Goal: Information Seeking & Learning: Learn about a topic

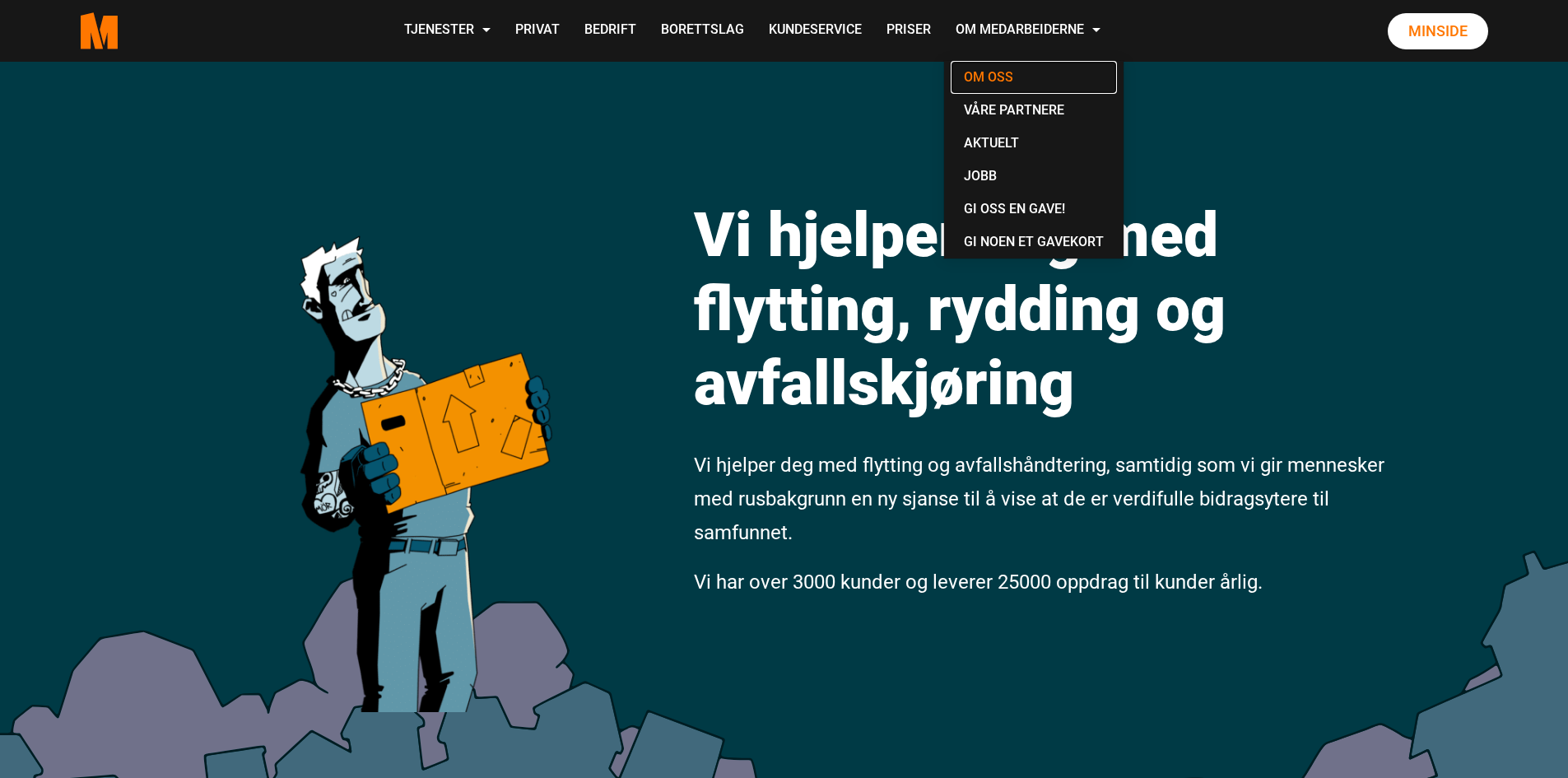
click at [992, 78] on link "Om oss" at bounding box center [1034, 78] width 166 height 33
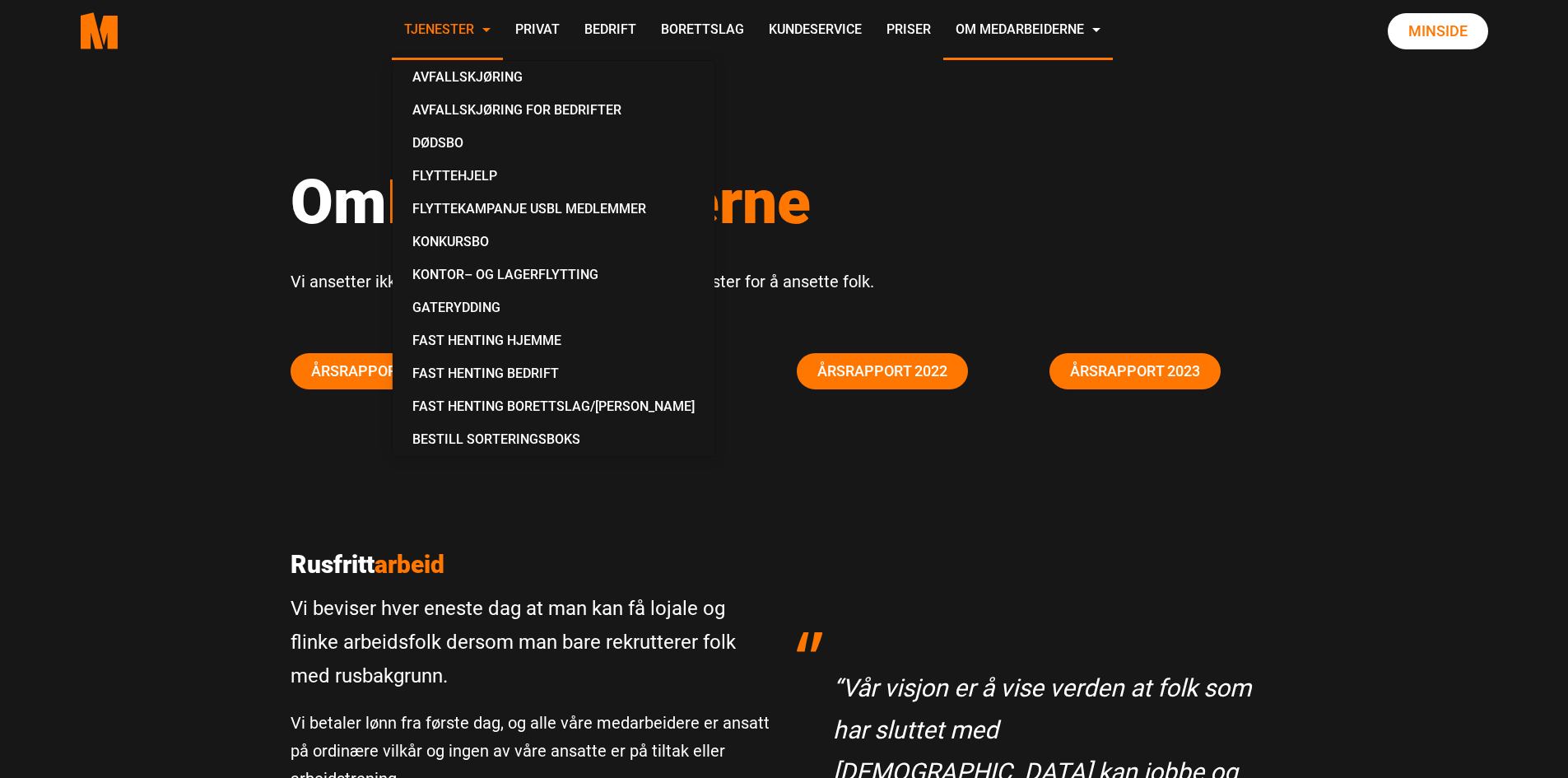
click at [448, 34] on link "Tjenester" at bounding box center [447, 31] width 111 height 59
click at [1339, 226] on div "Om Medarbeiderne Vi ansetter ikke folk for å levere tjenester. Vi leverer tjene…" at bounding box center [784, 257] width 1568 height 389
click at [482, 76] on link "Avfallskjøring" at bounding box center [553, 78] width 308 height 33
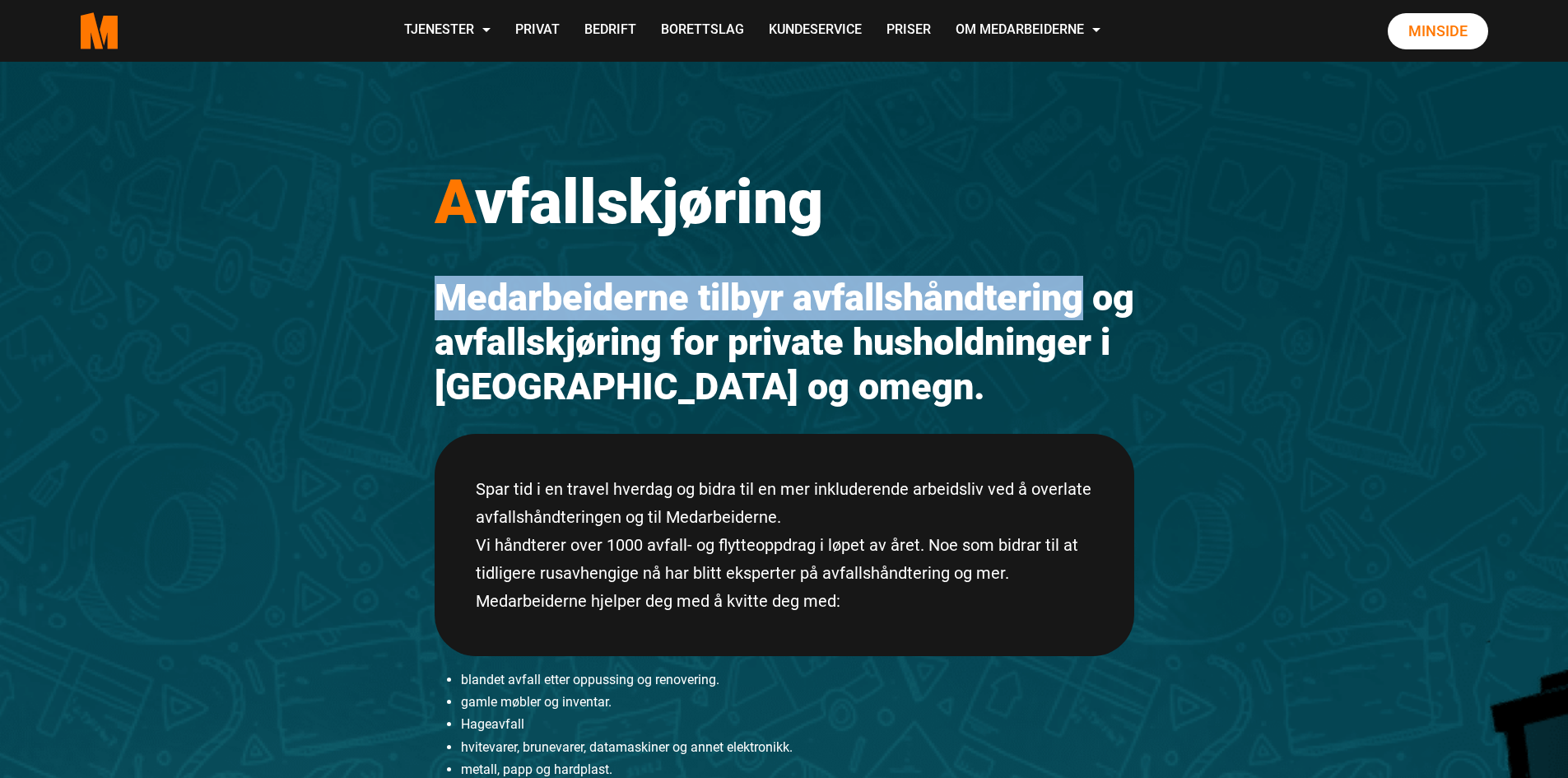
drag, startPoint x: 1565, startPoint y: 241, endPoint x: 1545, endPoint y: 298, distance: 60.4
click at [1546, 301] on div "A vfallskjøring Medarbeiderne tilbyr avfallshåndtering og avfallskjøring for pr…" at bounding box center [784, 752] width 1568 height 1380
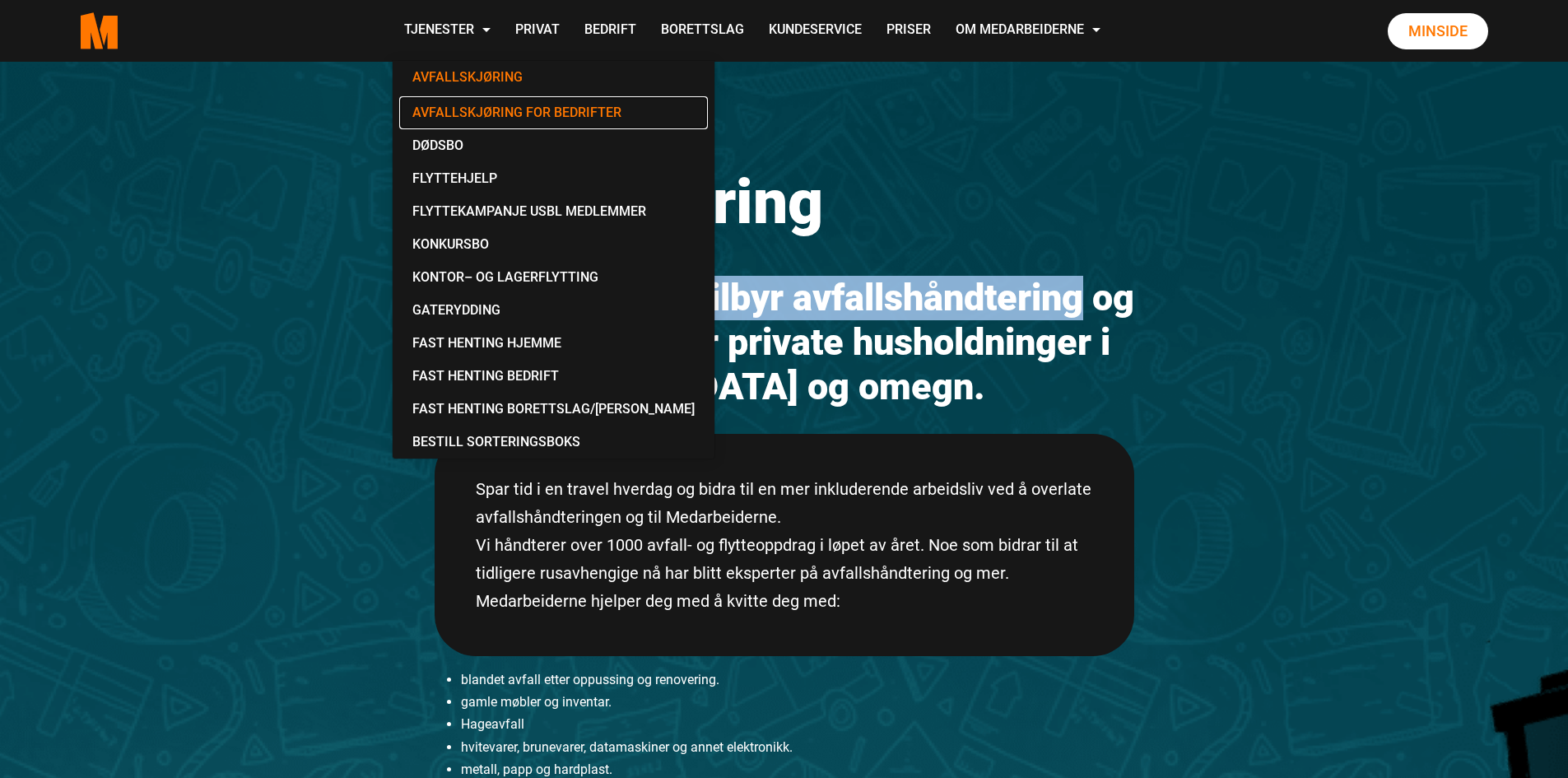
click at [488, 120] on link "Avfallskjøring for Bedrifter" at bounding box center [553, 113] width 308 height 33
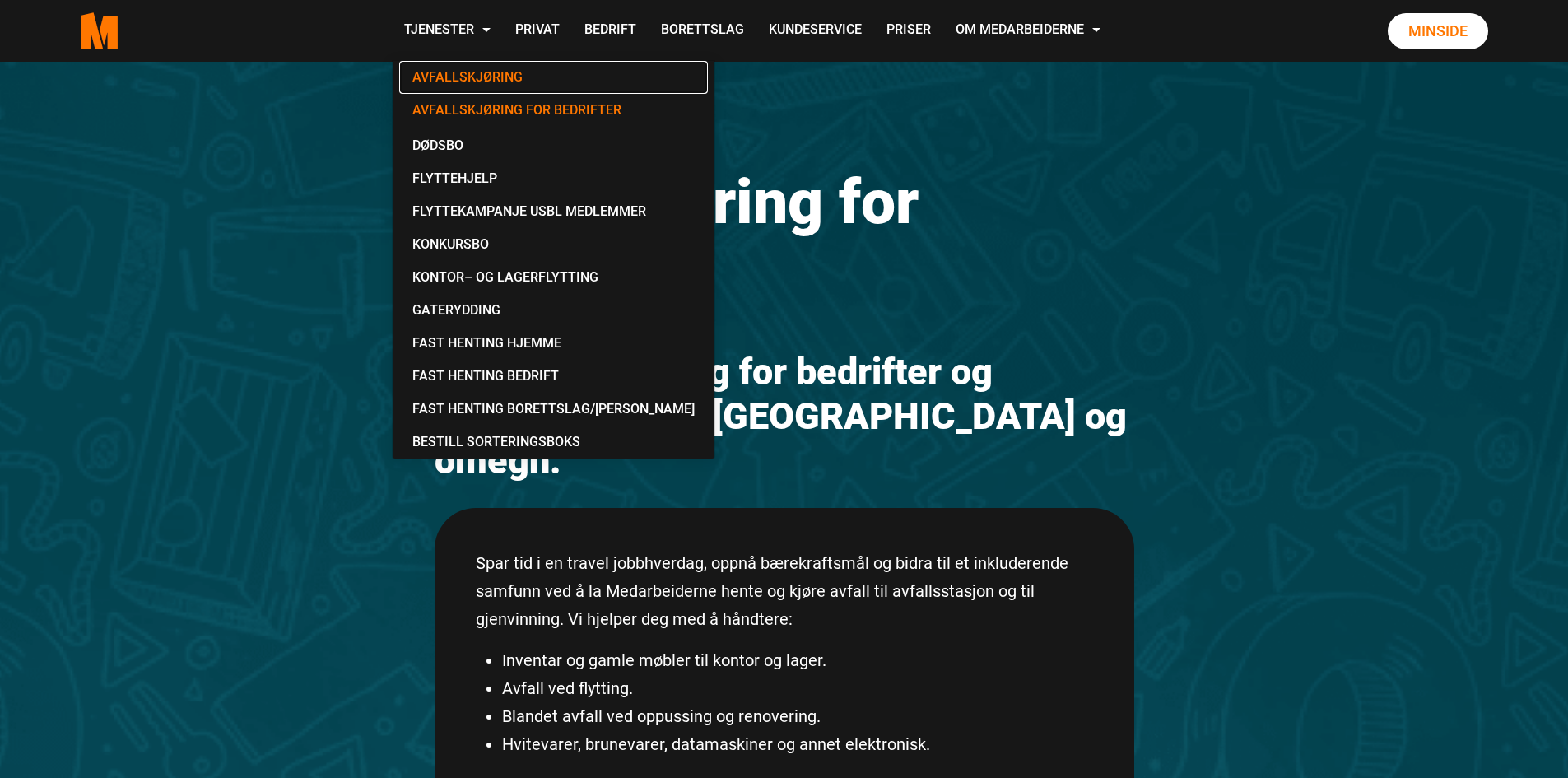
click at [472, 78] on link "Avfallskjøring" at bounding box center [553, 78] width 308 height 33
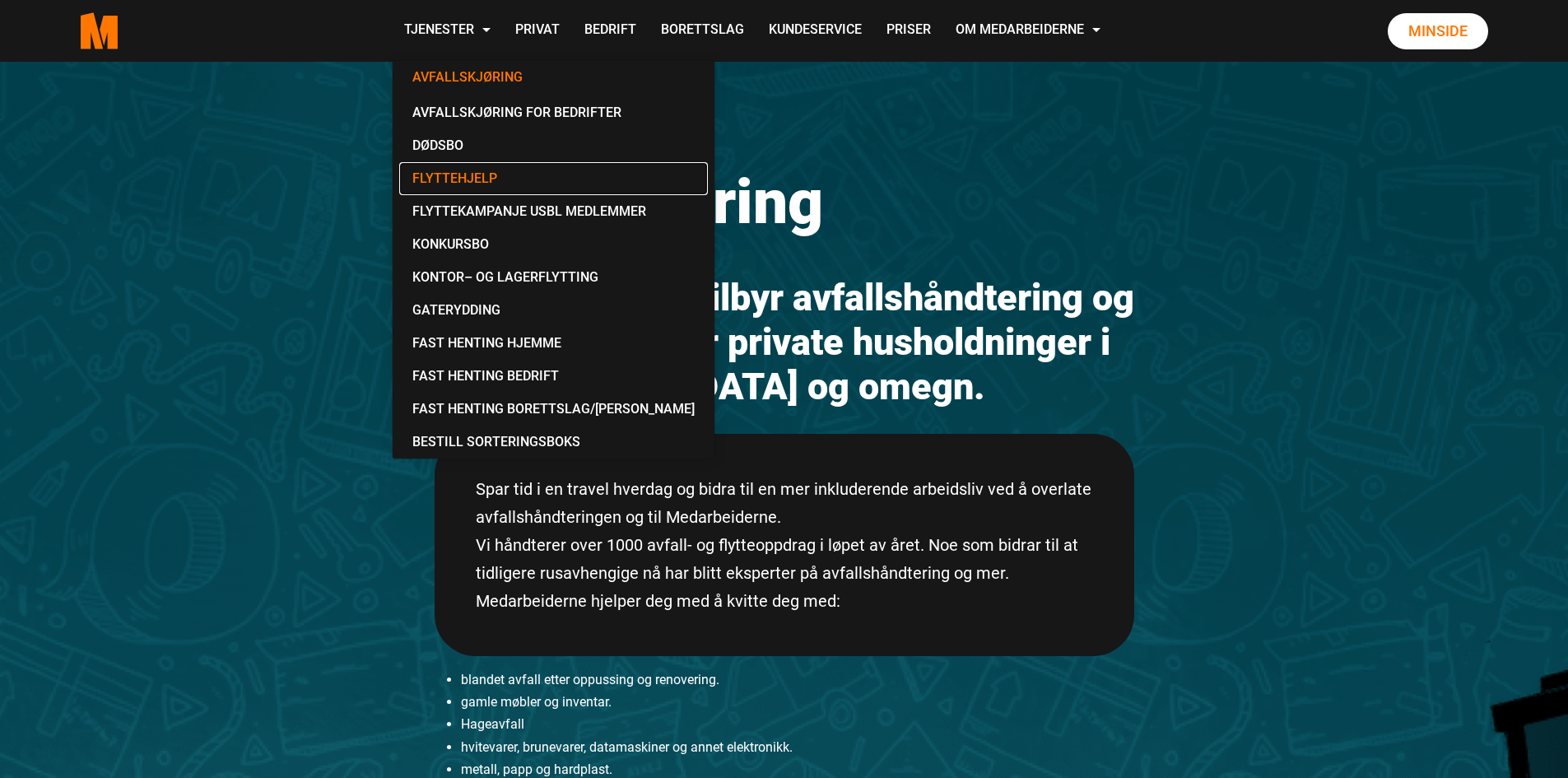
click at [475, 176] on link "Flyttehjelp" at bounding box center [553, 178] width 308 height 33
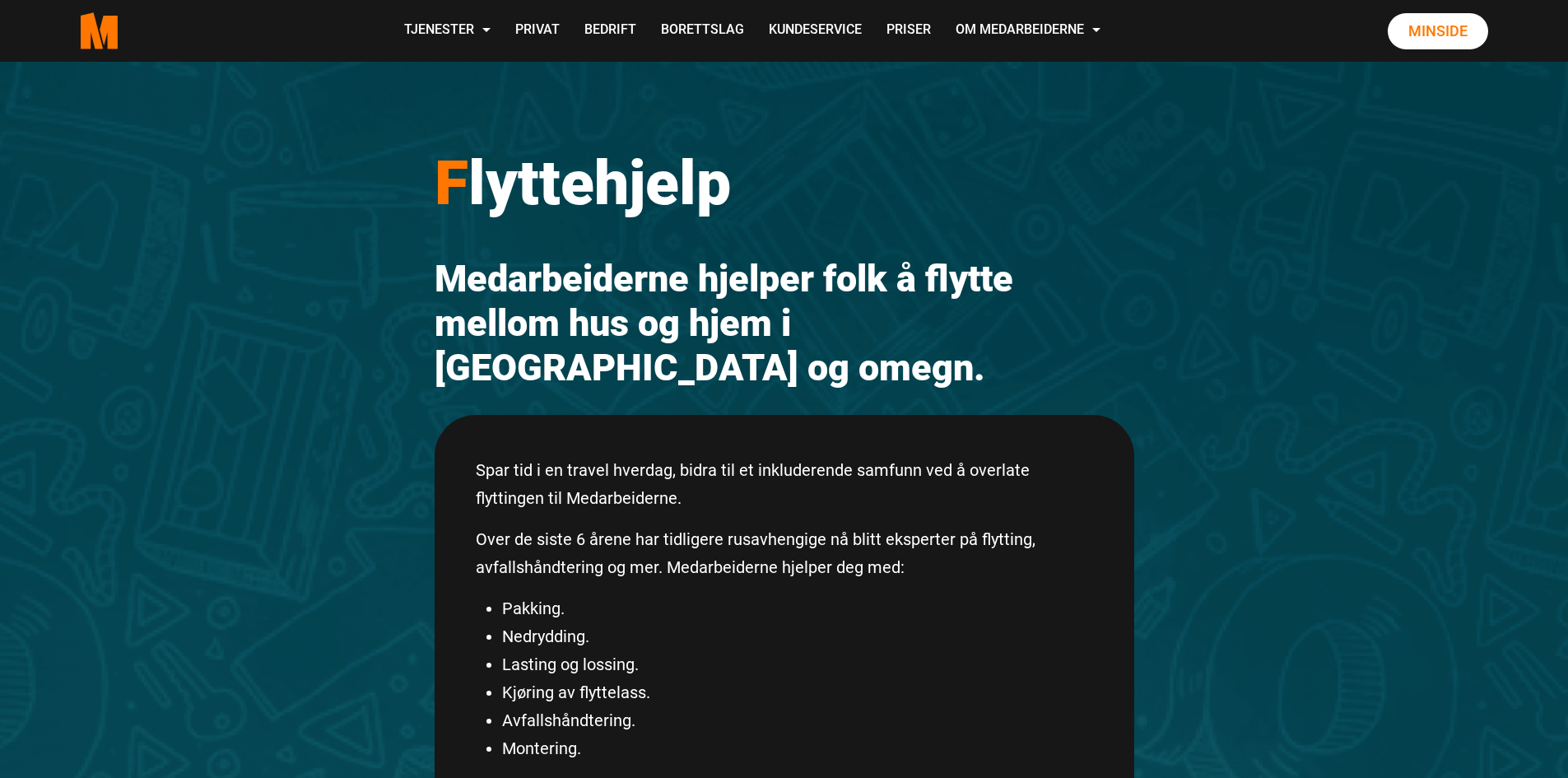
scroll to position [16, 0]
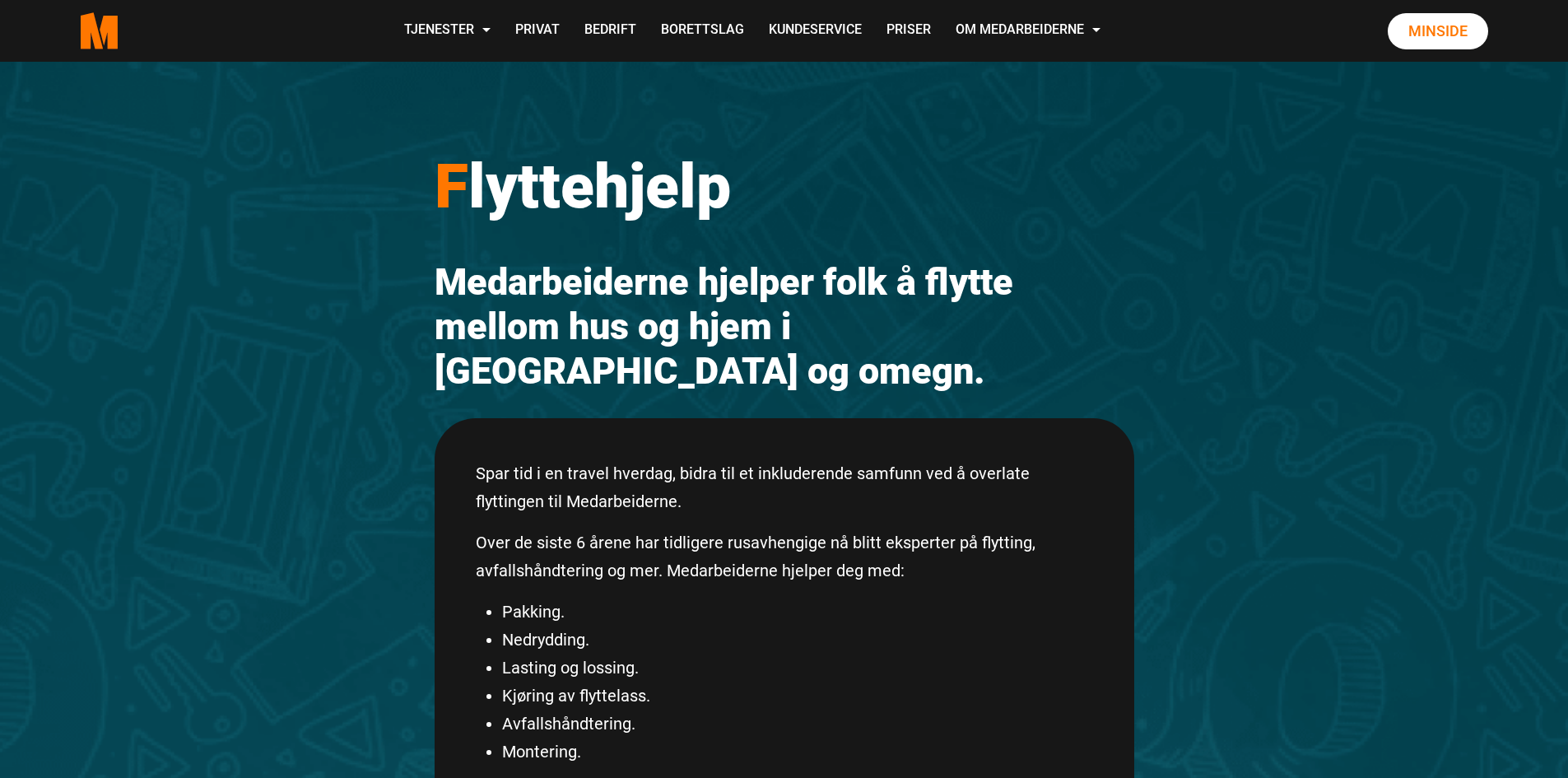
drag, startPoint x: 1571, startPoint y: 113, endPoint x: 1542, endPoint y: 122, distance: 30.4
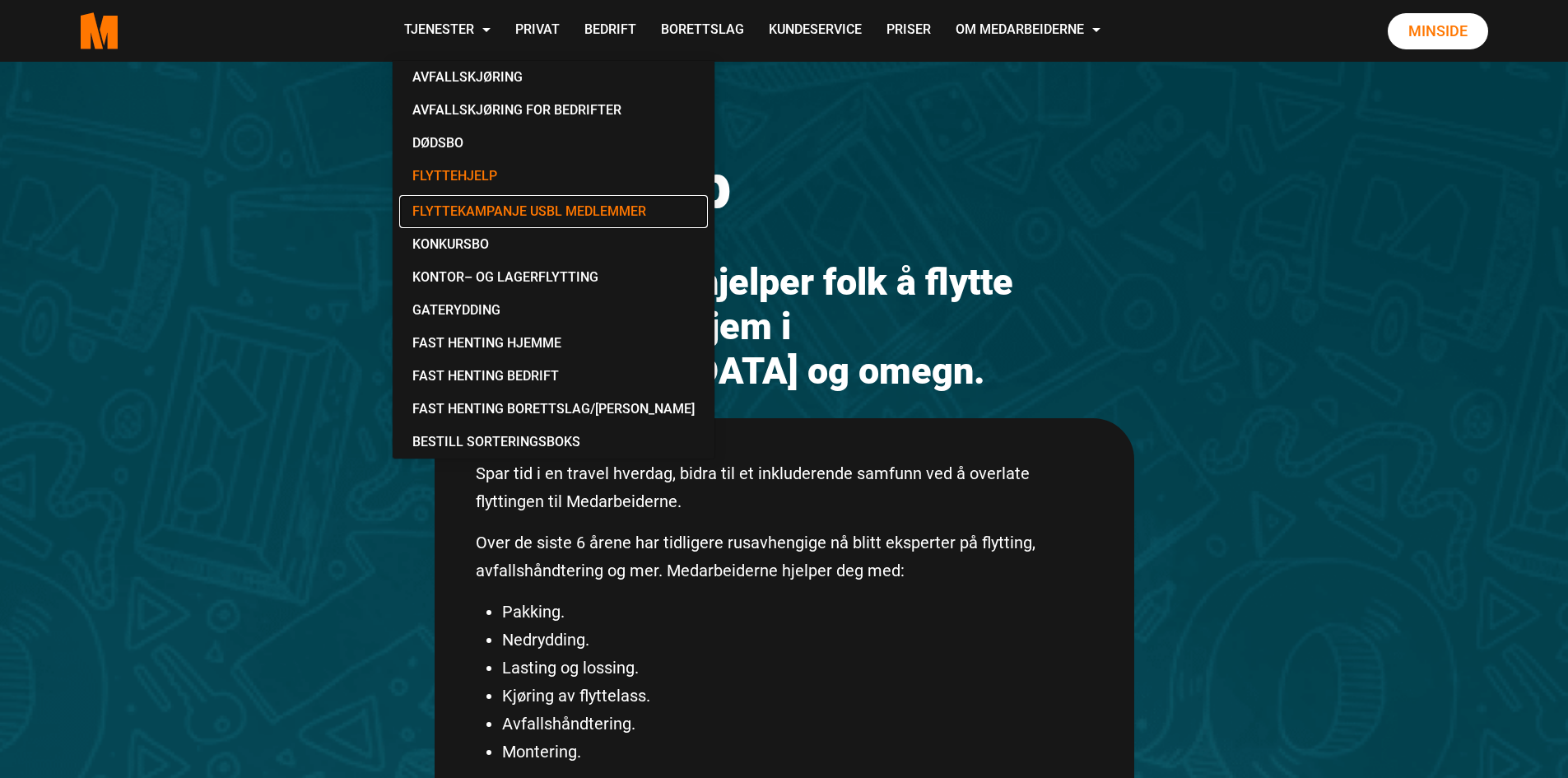
click at [425, 211] on link "Flyttekampanje USBL medlemmer" at bounding box center [553, 211] width 308 height 33
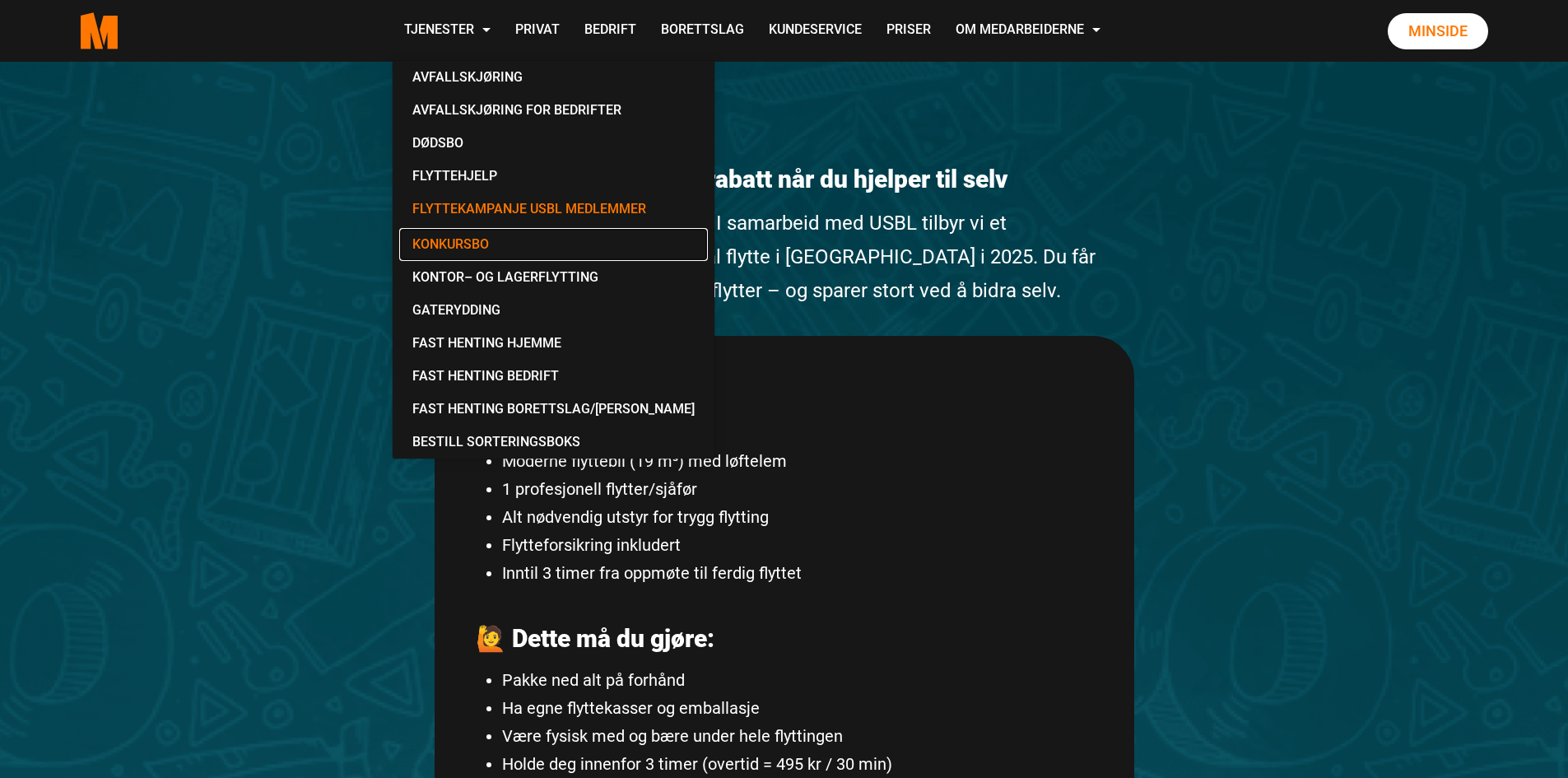
click at [451, 244] on link "Konkursbo" at bounding box center [553, 245] width 308 height 33
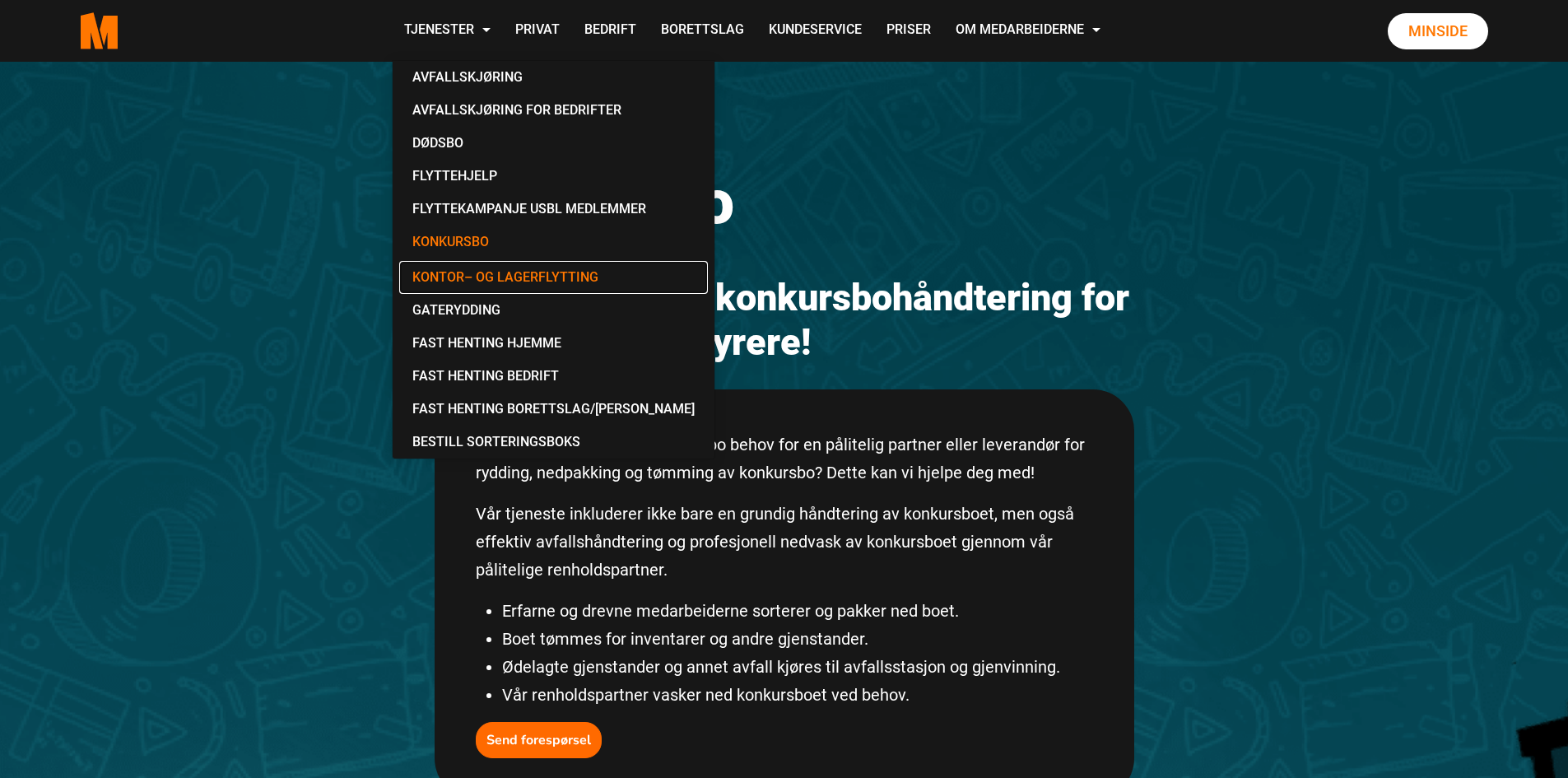
click at [462, 275] on link "Kontor– og lagerflytting" at bounding box center [553, 277] width 308 height 33
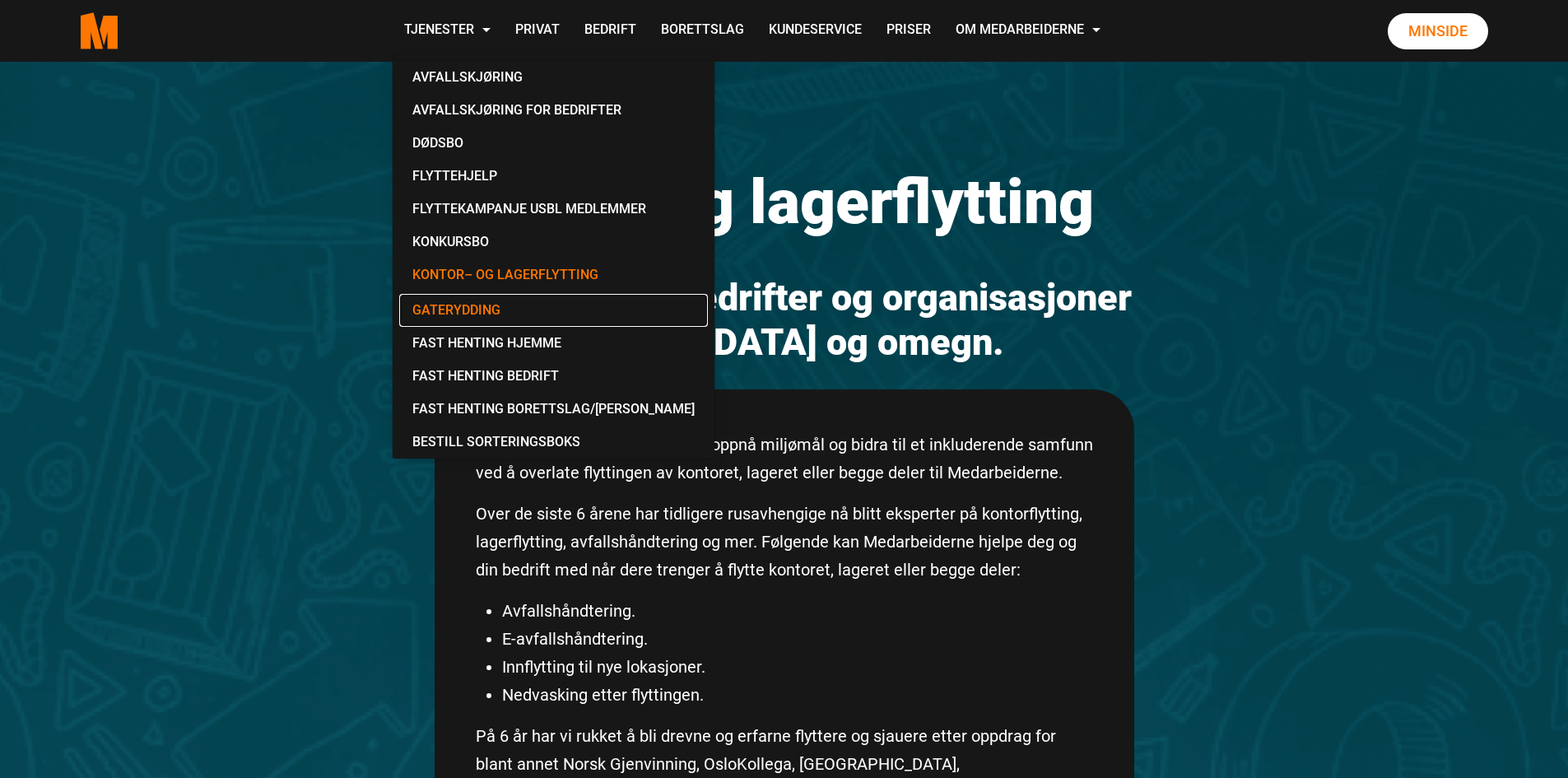
click at [447, 309] on link "Gaterydding" at bounding box center [553, 310] width 308 height 33
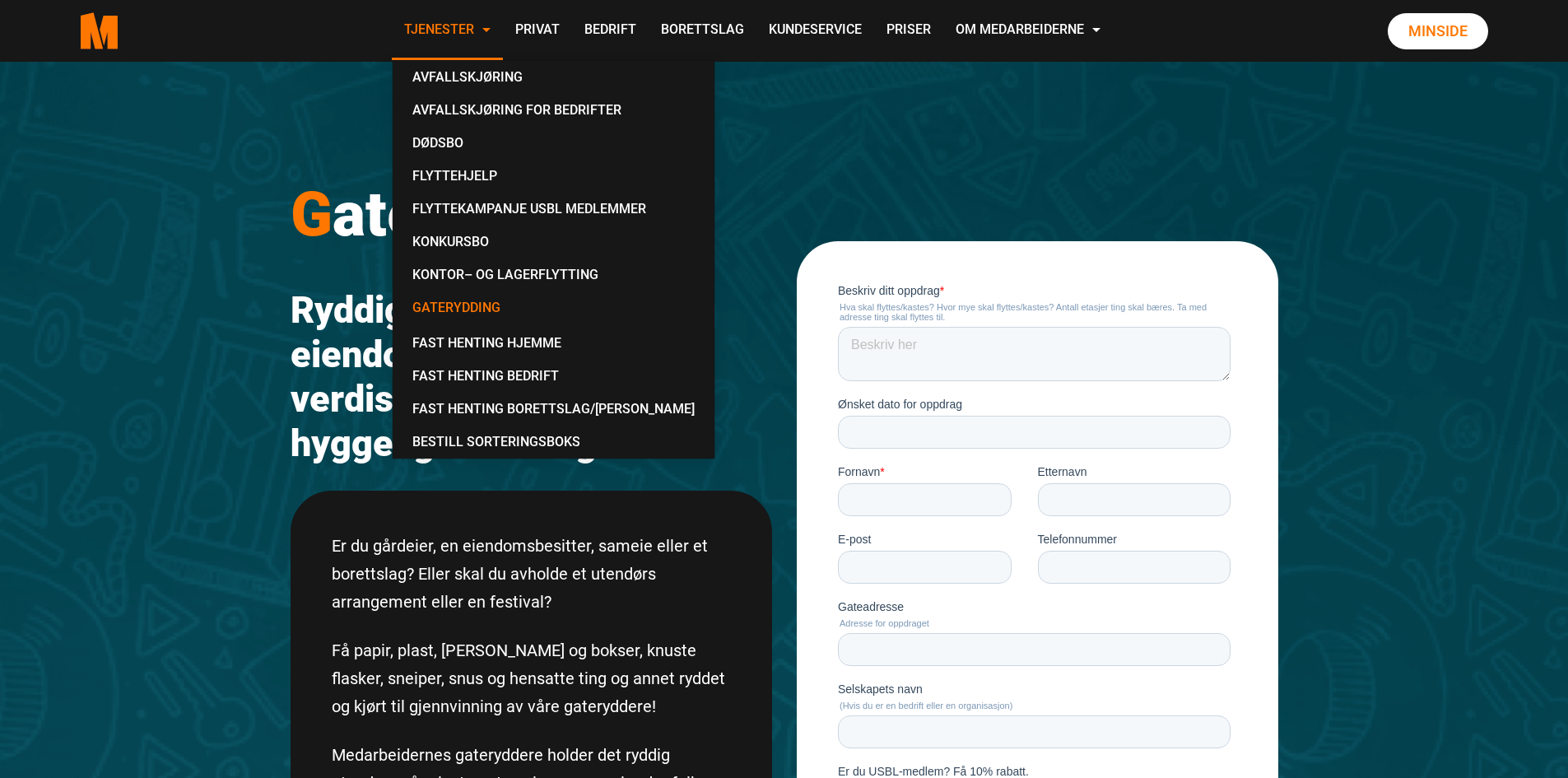
click at [492, 36] on link "Tjenester" at bounding box center [447, 31] width 111 height 59
click at [459, 344] on link "Fast Henting Hjemme" at bounding box center [553, 343] width 308 height 33
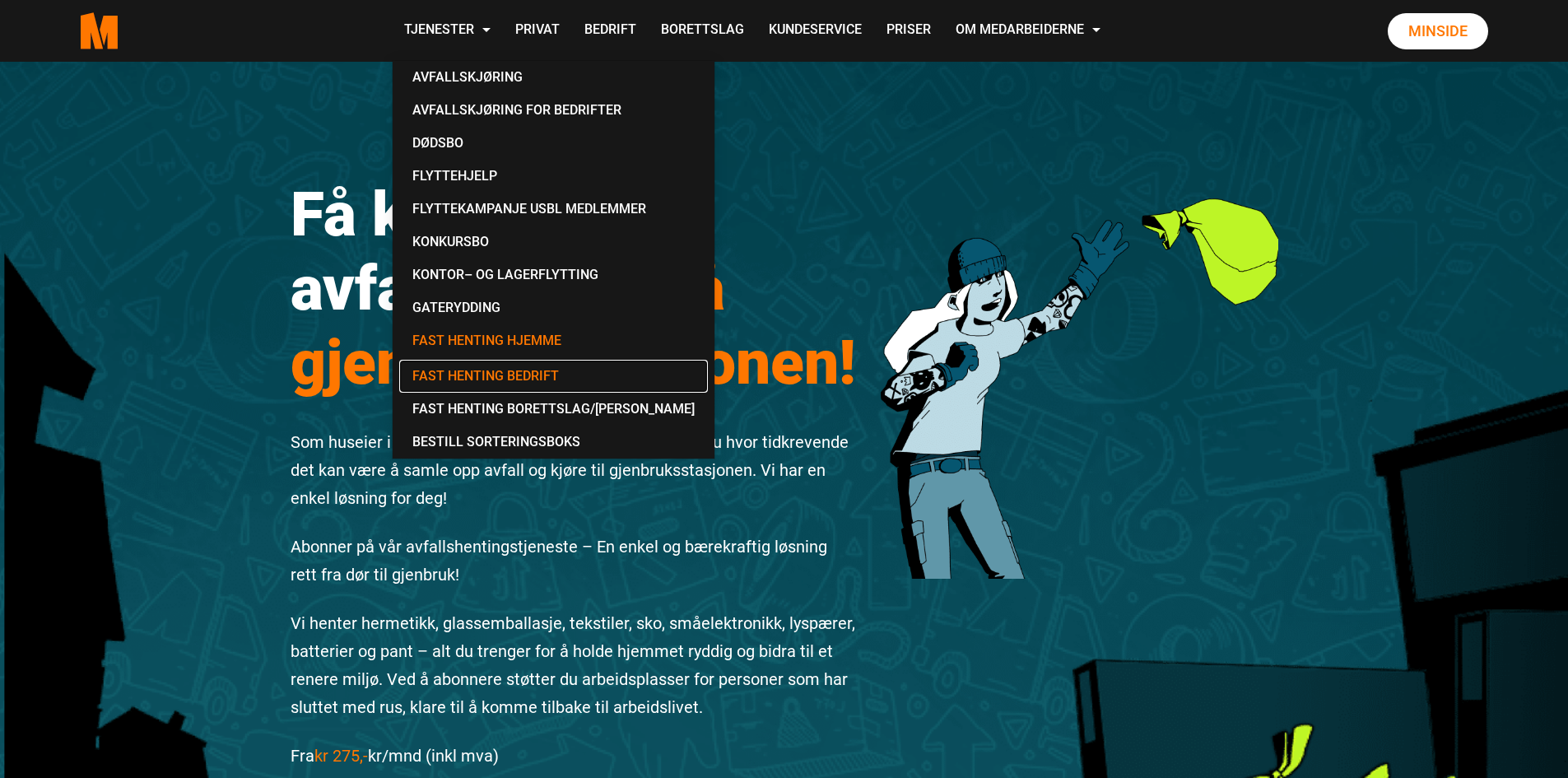
click at [466, 376] on link "Fast Henting Bedrift" at bounding box center [553, 377] width 308 height 33
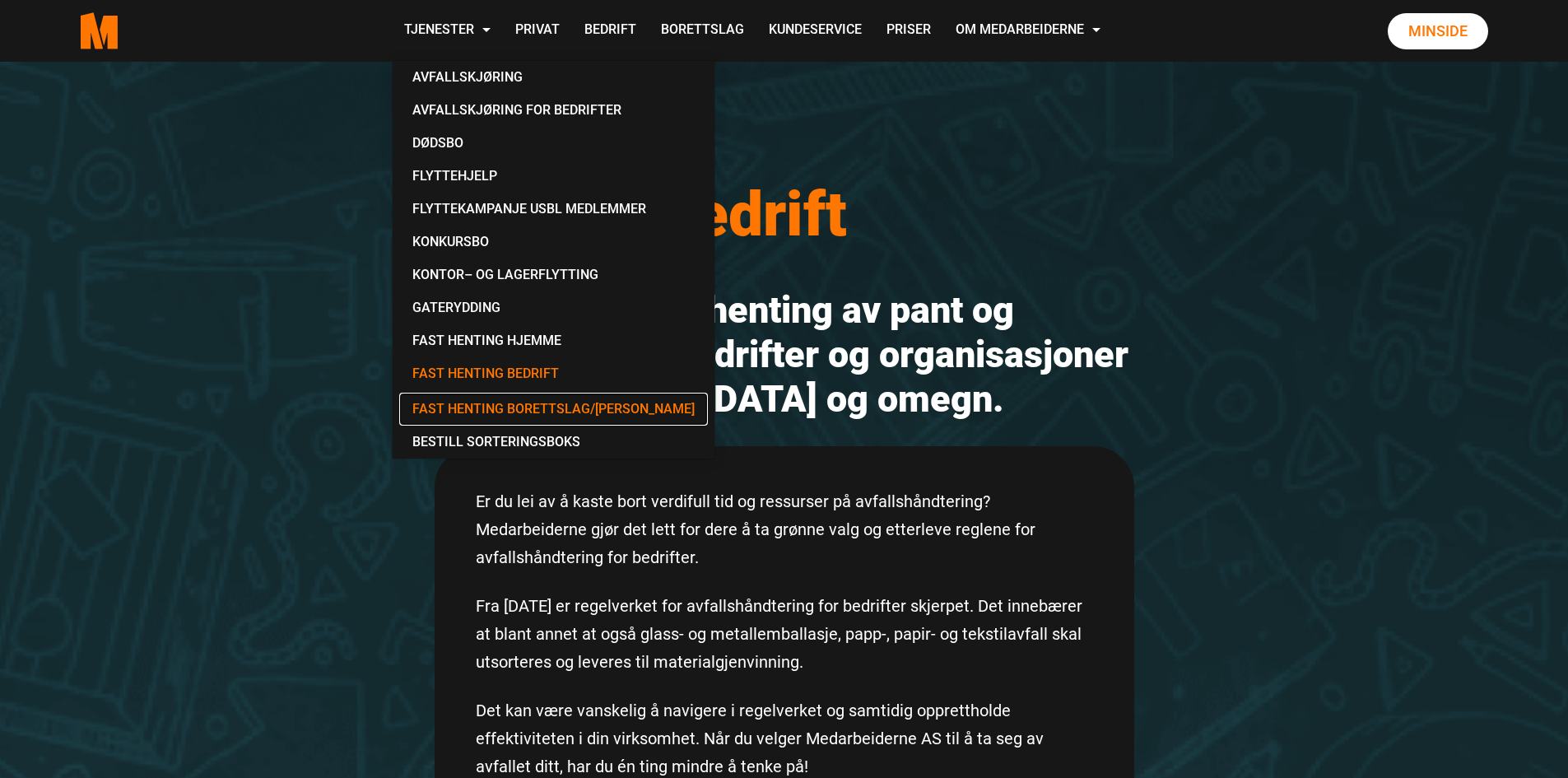
click at [519, 414] on link "Fast Henting Borettslag/[PERSON_NAME]" at bounding box center [553, 409] width 308 height 33
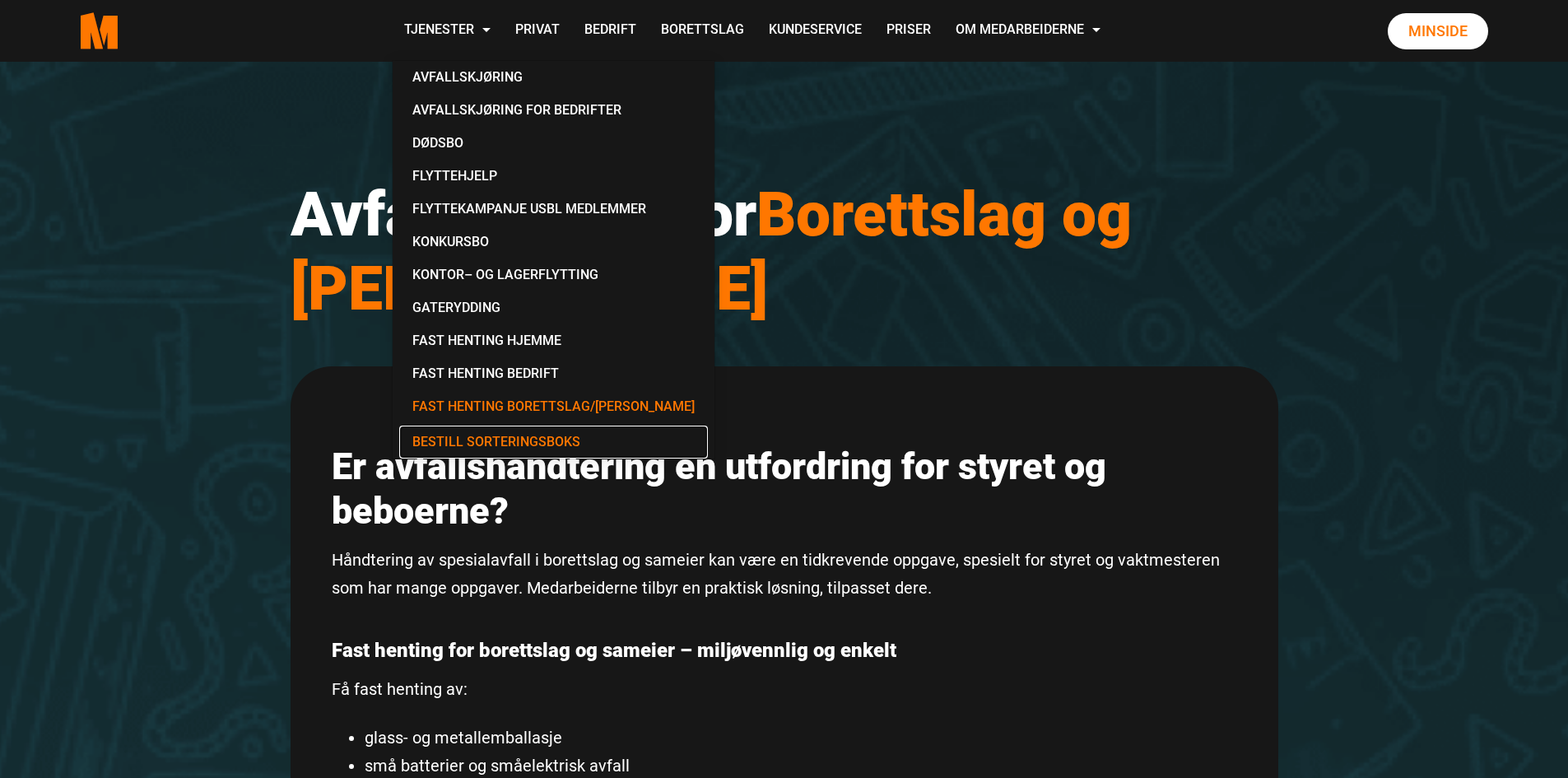
click at [484, 444] on link "Bestill Sorteringsboks" at bounding box center [553, 442] width 308 height 33
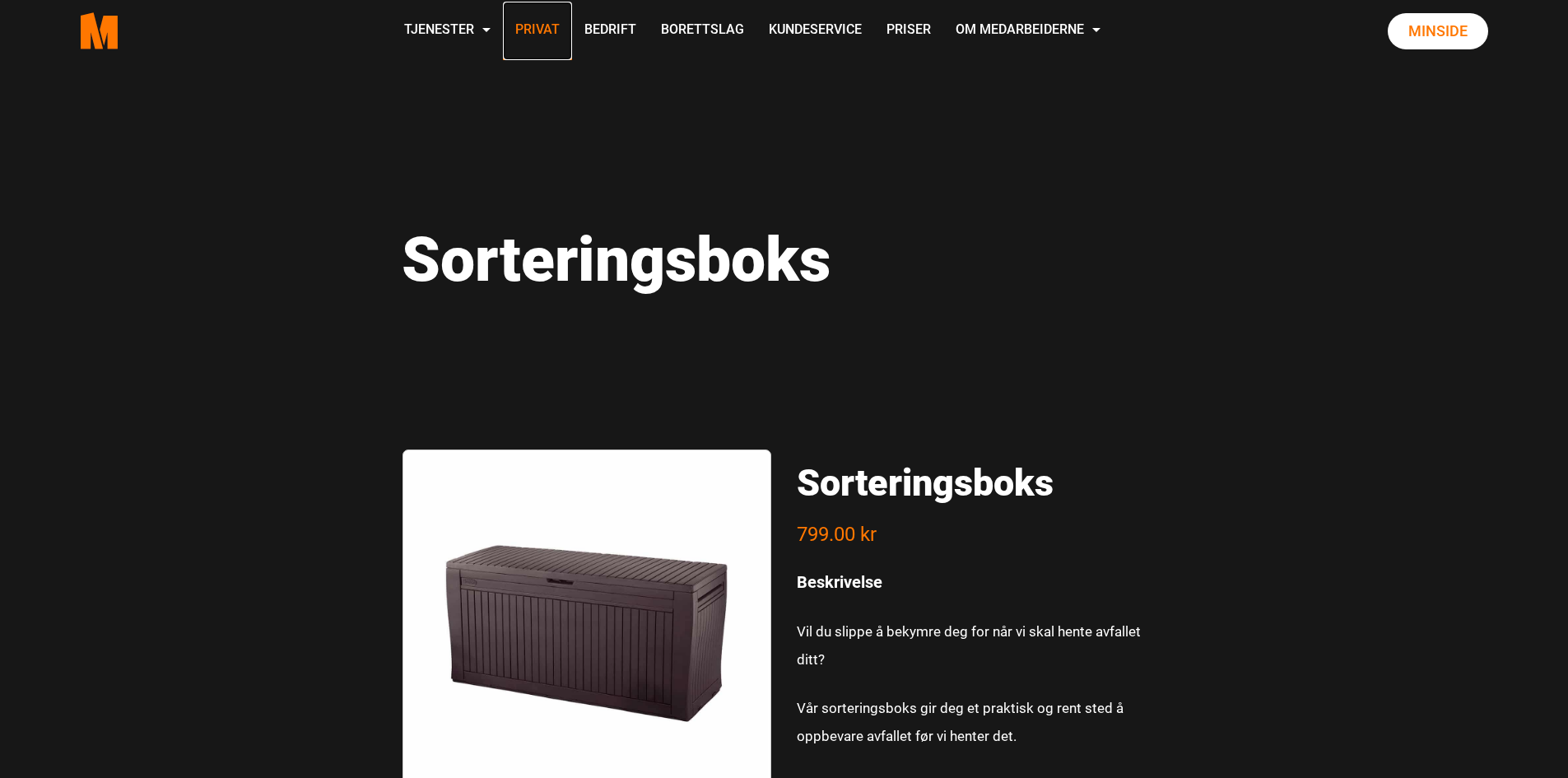
click at [538, 28] on link "Privat" at bounding box center [538, 31] width 69 height 59
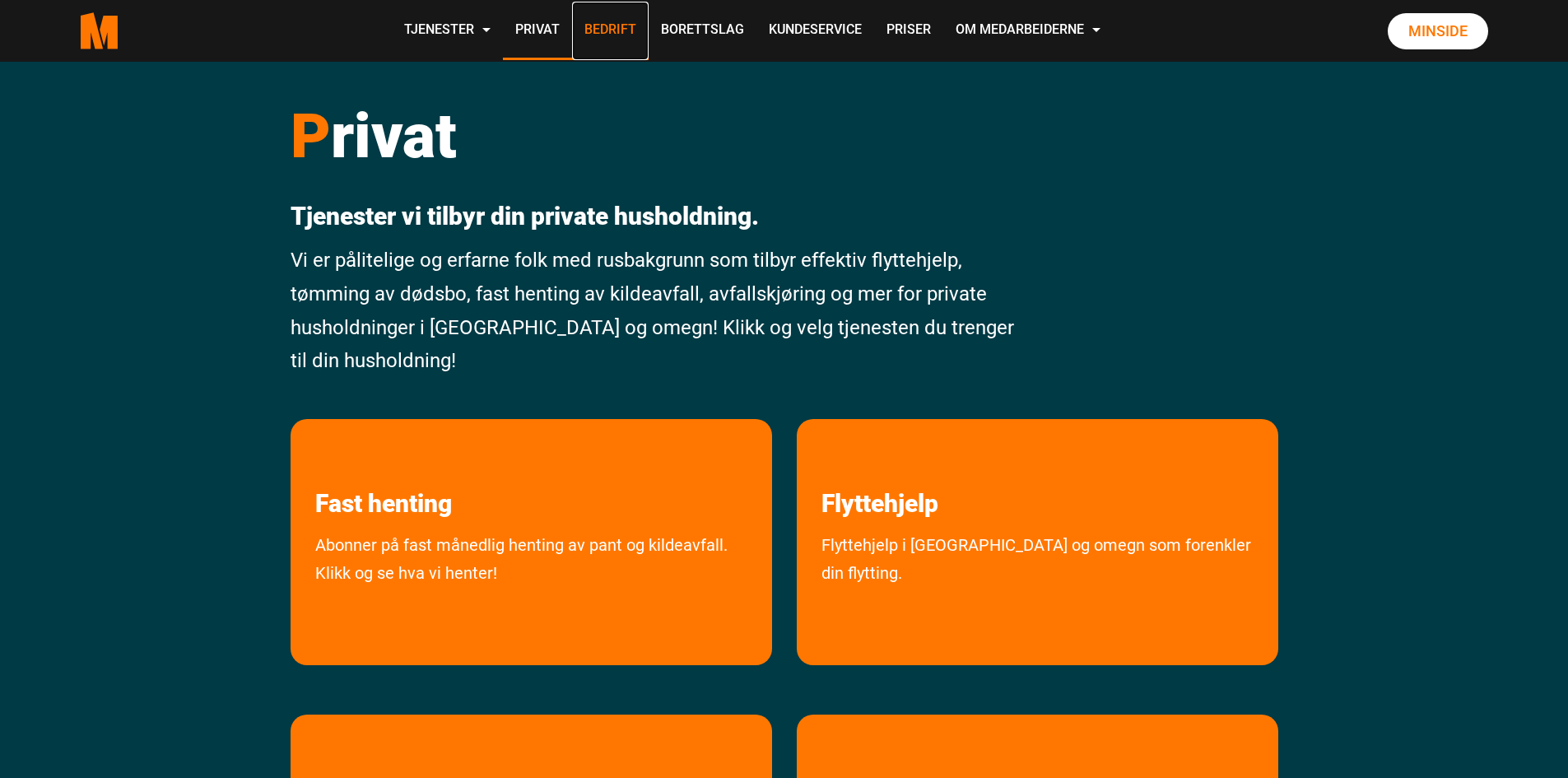
click at [591, 30] on link "Bedrift" at bounding box center [610, 31] width 77 height 59
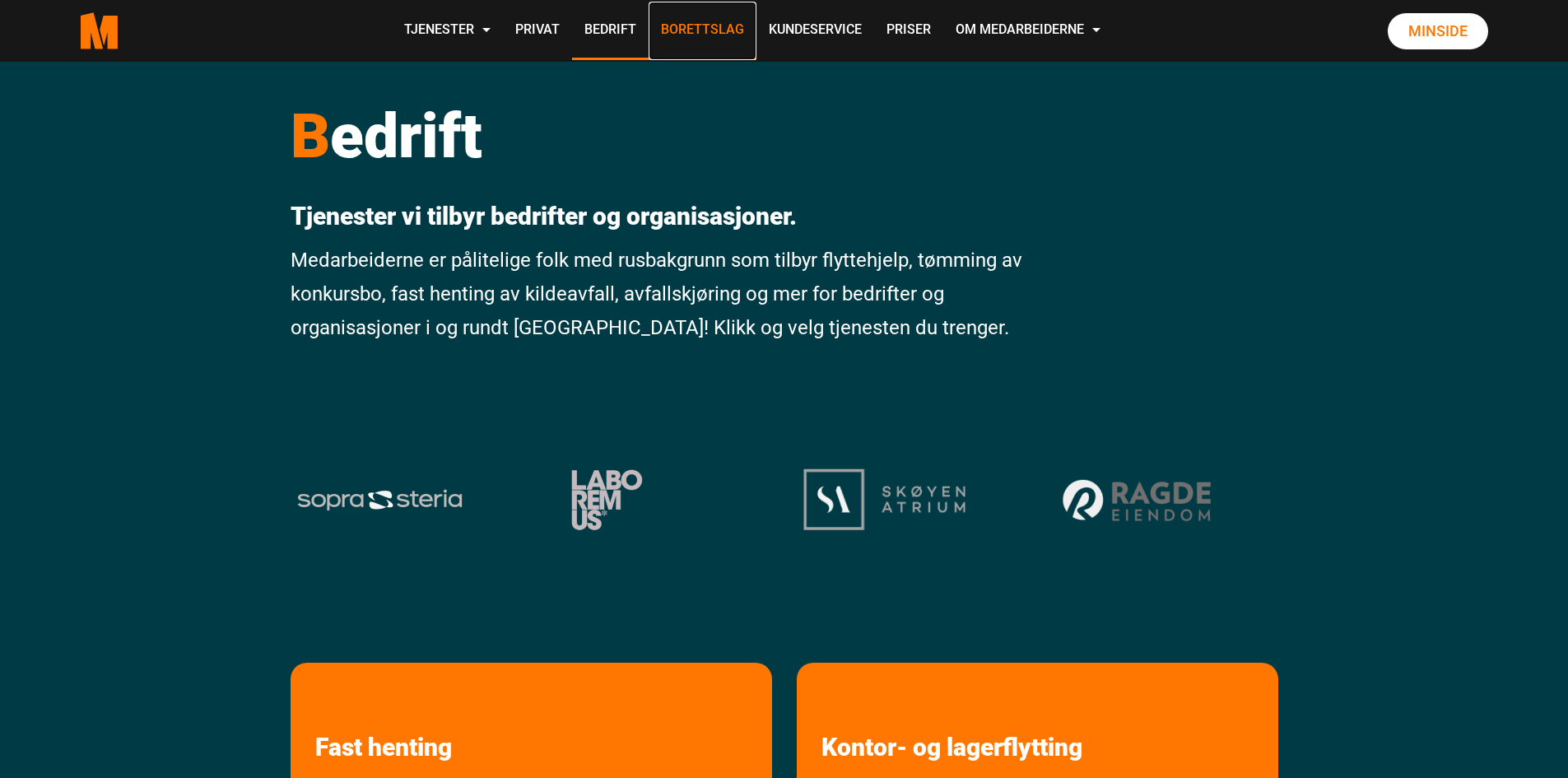
click at [688, 36] on link "Borettslag" at bounding box center [702, 31] width 108 height 59
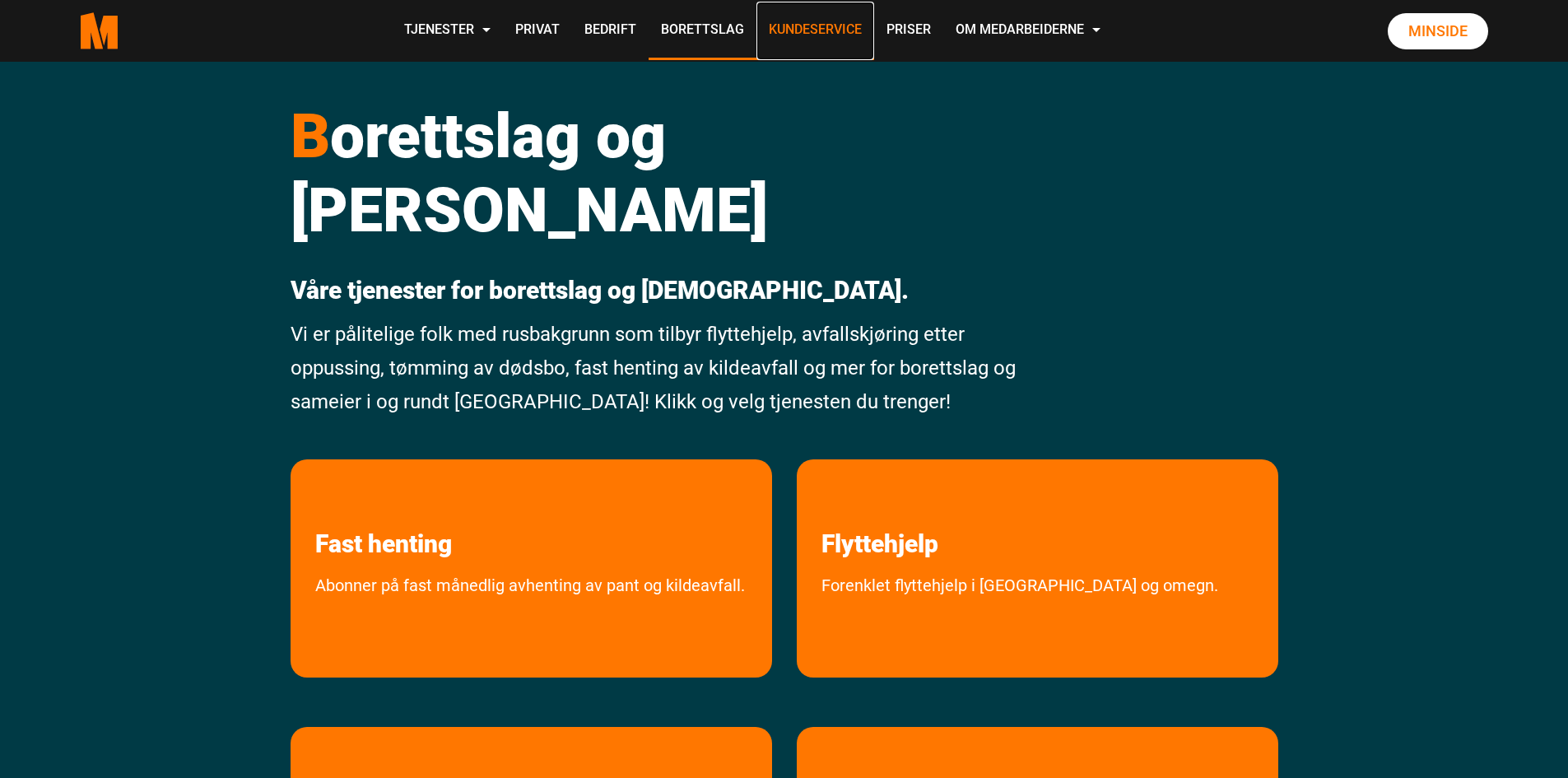
click at [831, 34] on link "Kundeservice" at bounding box center [815, 31] width 118 height 59
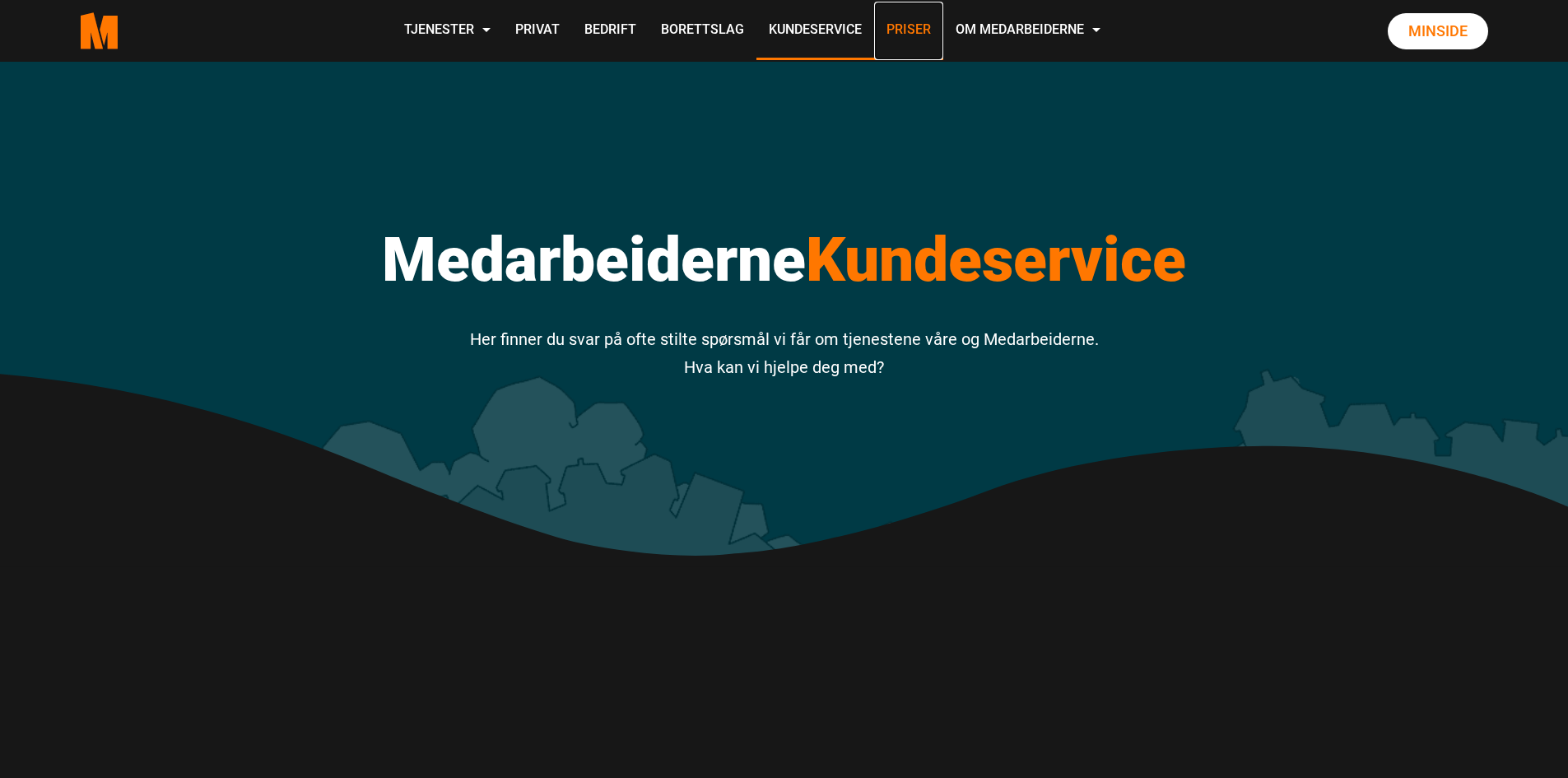
click at [923, 34] on link "Priser" at bounding box center [909, 31] width 69 height 59
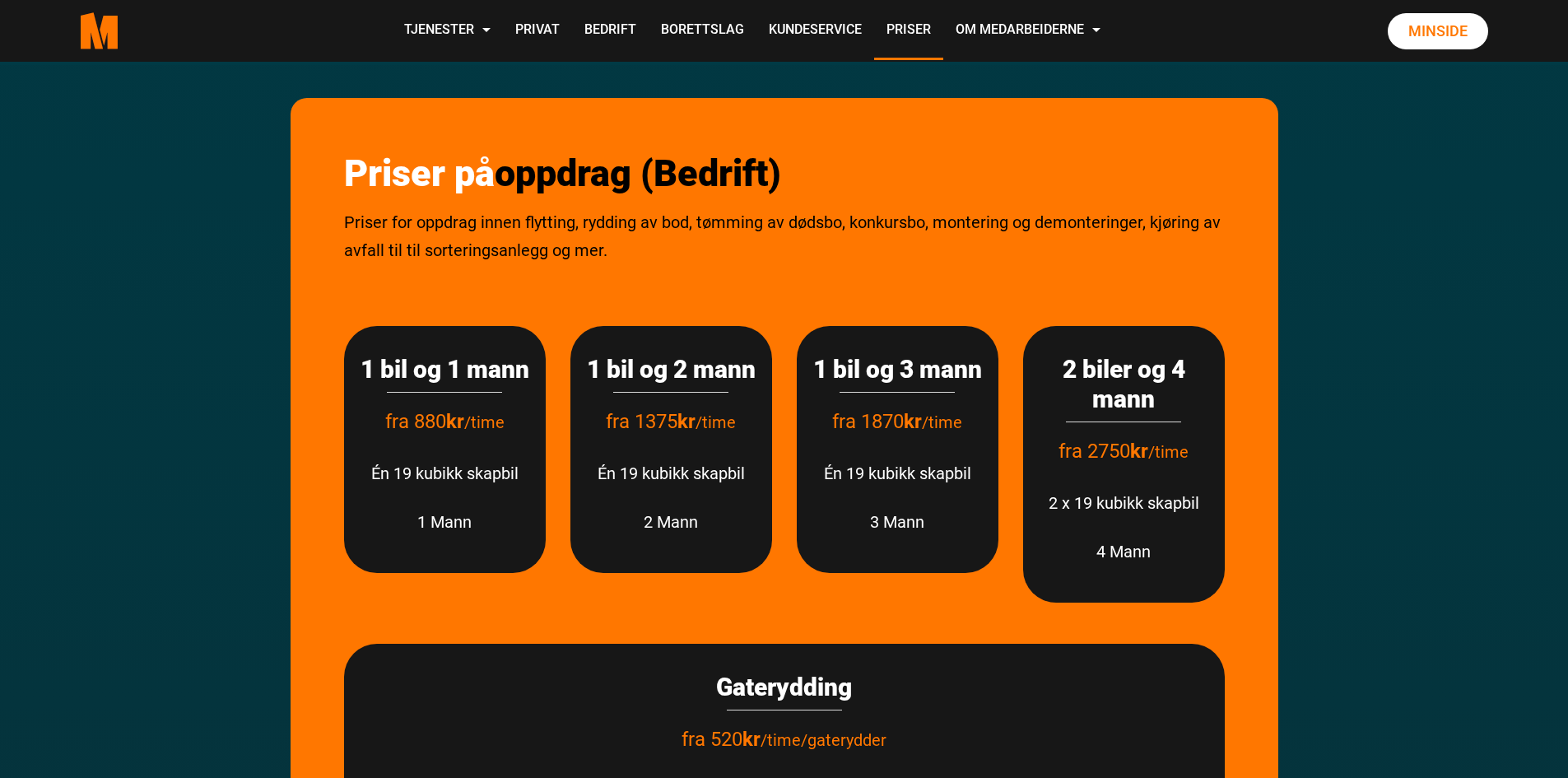
scroll to position [332, 0]
